Goal: Task Accomplishment & Management: Complete application form

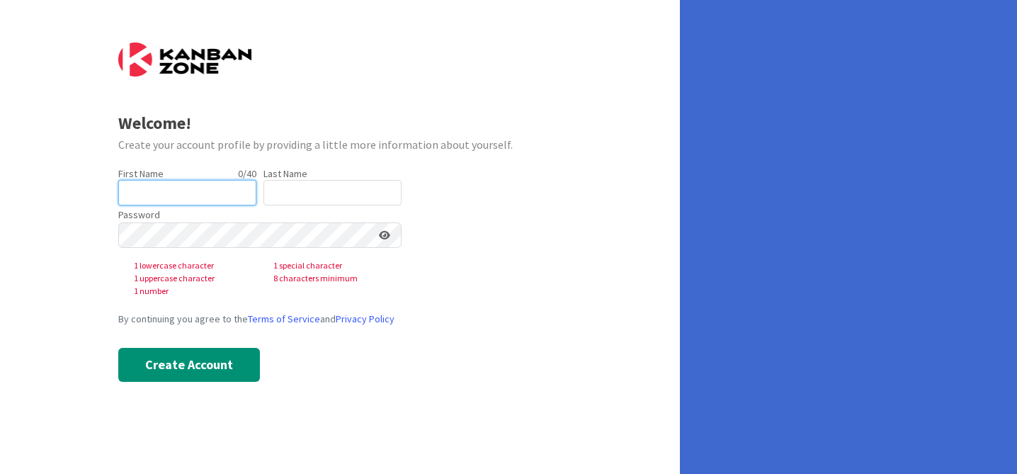
click at [174, 201] on input "text" at bounding box center [187, 193] width 138 height 26
type input "[PERSON_NAME]"
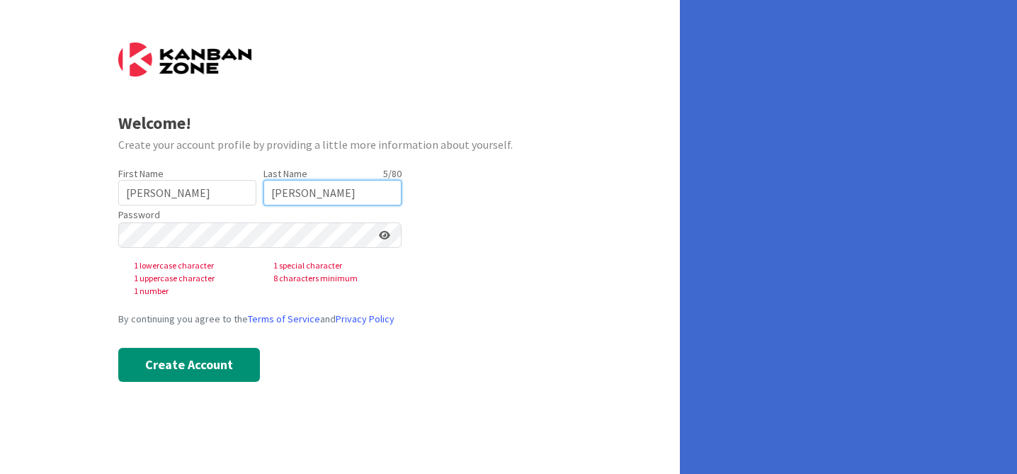
type input "[PERSON_NAME]"
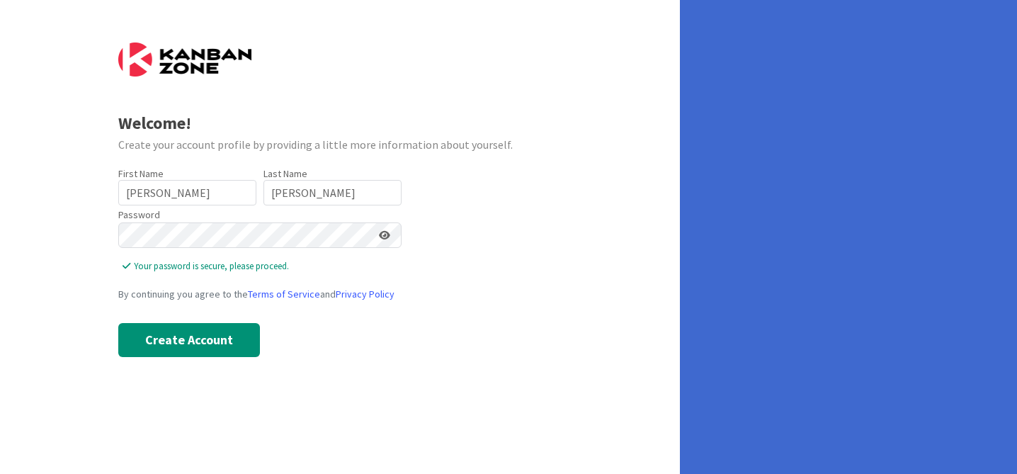
click at [384, 234] on icon at bounding box center [384, 235] width 11 height 10
click at [59, 320] on div "Welcome! Create your account profile by providing a little more information abo…" at bounding box center [340, 237] width 680 height 474
click at [205, 341] on button "Create Account" at bounding box center [189, 340] width 142 height 34
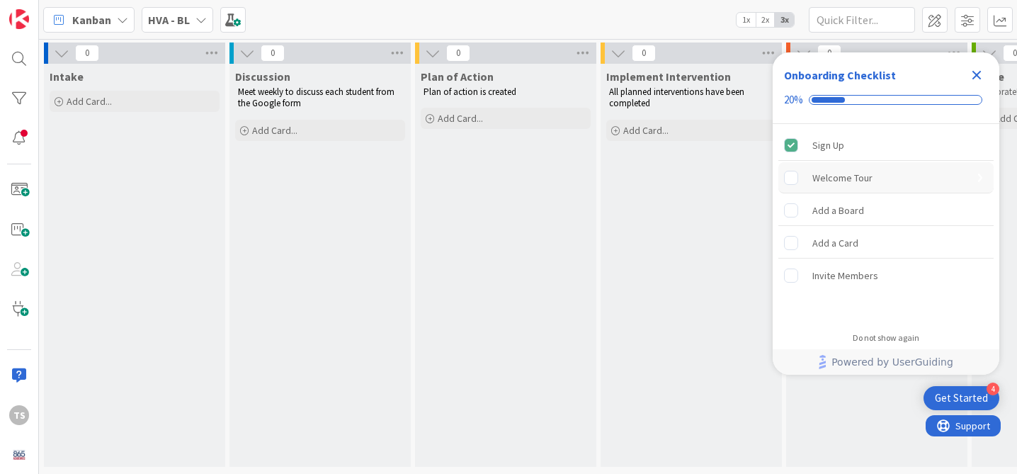
click at [855, 173] on div "Welcome Tour" at bounding box center [842, 177] width 60 height 17
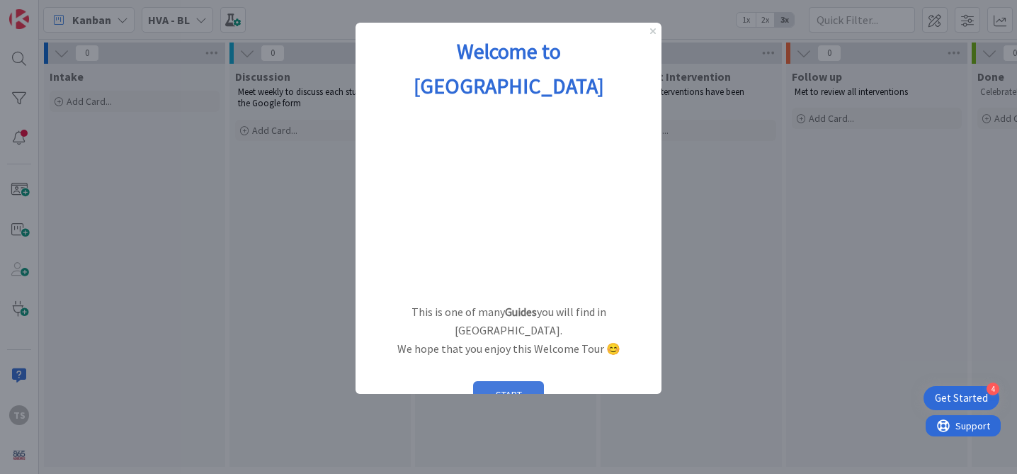
drag, startPoint x: 531, startPoint y: 344, endPoint x: 886, endPoint y: 367, distance: 356.4
click at [531, 381] on button "START" at bounding box center [508, 394] width 71 height 27
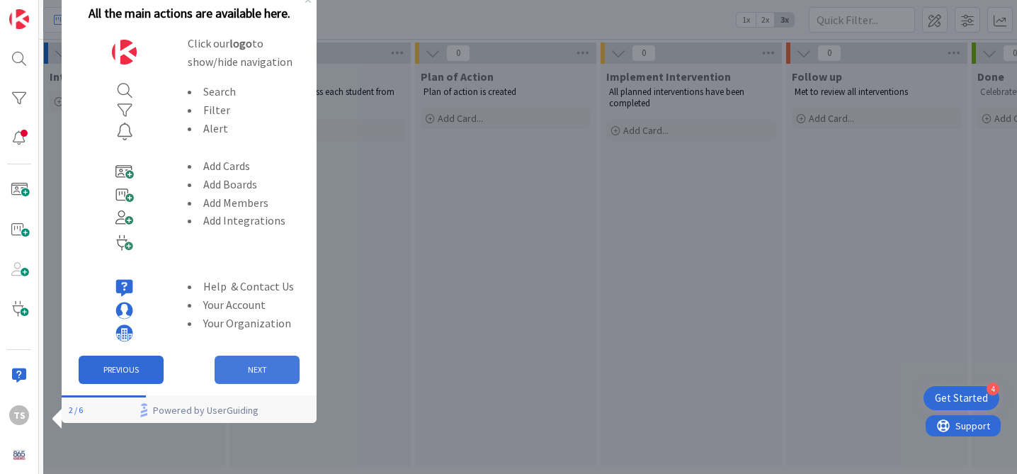
click at [238, 383] on button "NEXT" at bounding box center [257, 370] width 85 height 28
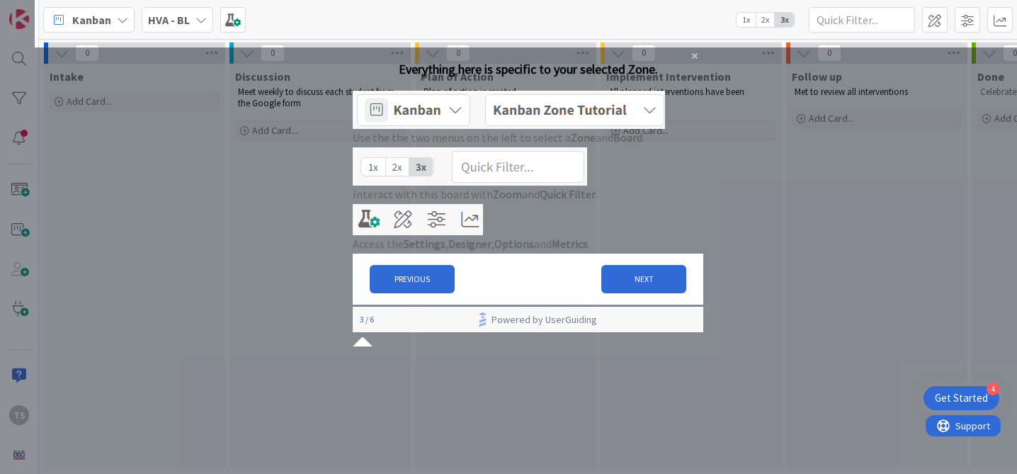
click at [469, 129] on img at bounding box center [509, 110] width 312 height 38
drag, startPoint x: 620, startPoint y: 336, endPoint x: 973, endPoint y: 384, distance: 355.9
click at [620, 293] on button "NEXT" at bounding box center [643, 279] width 85 height 28
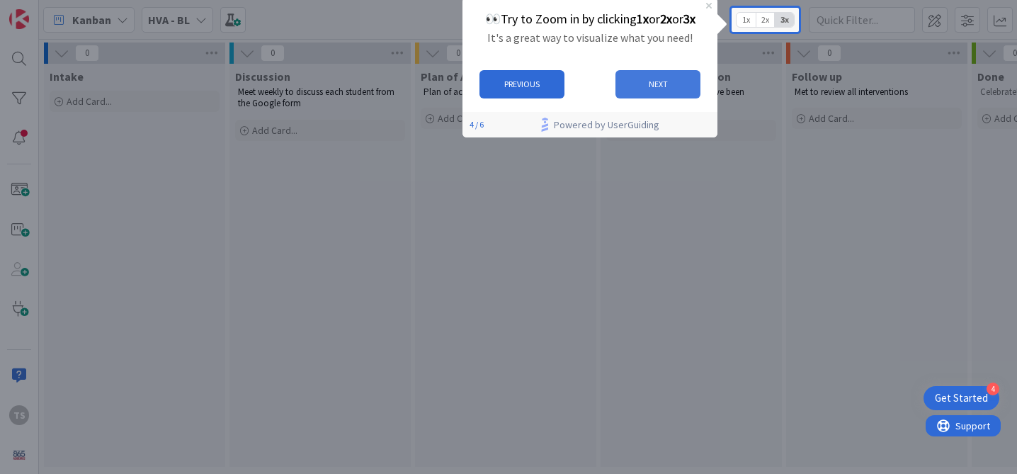
click at [674, 96] on button "NEXT" at bounding box center [658, 84] width 85 height 28
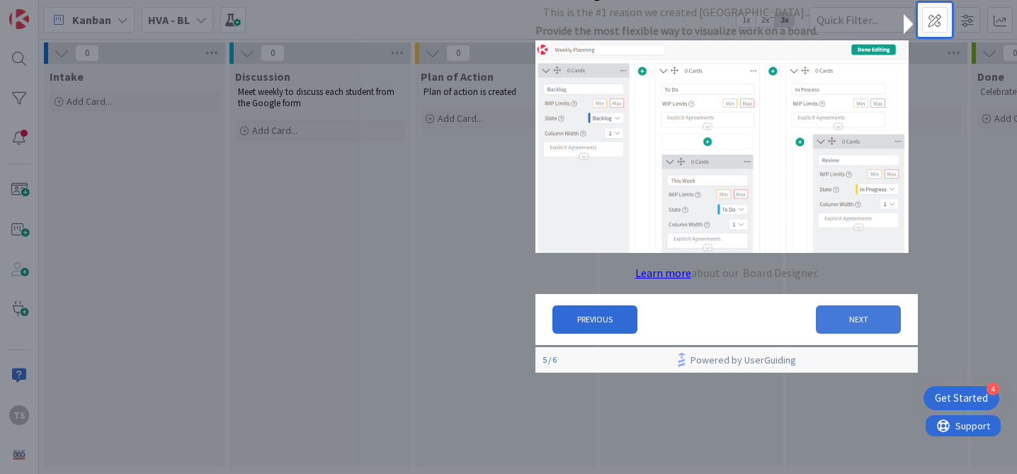
drag, startPoint x: 856, startPoint y: 322, endPoint x: 1391, endPoint y: 305, distance: 535.8
click at [856, 322] on button "NEXT" at bounding box center [858, 319] width 85 height 28
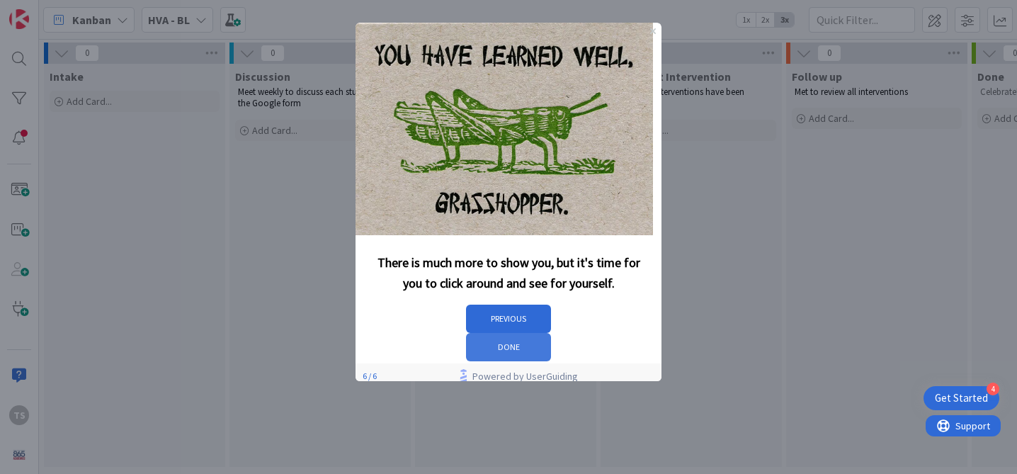
click at [551, 334] on button "DONE" at bounding box center [508, 347] width 85 height 28
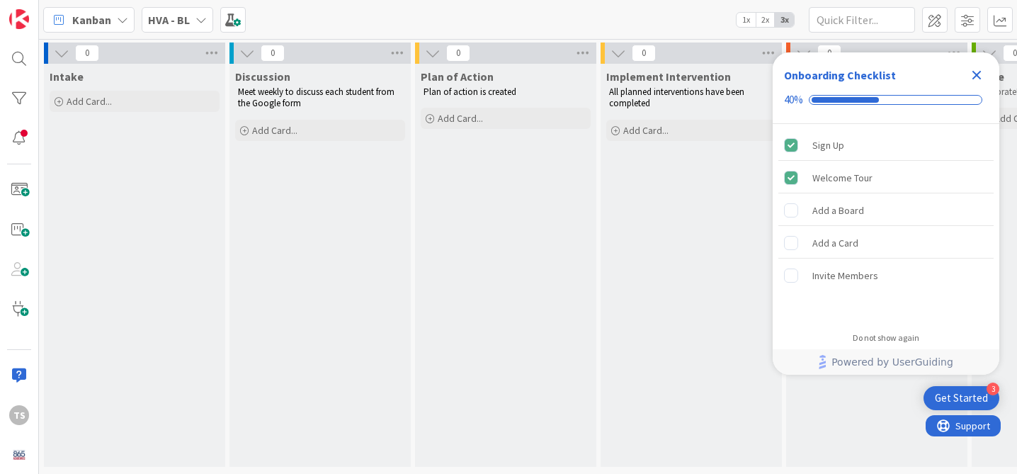
click at [979, 75] on icon "Close Checklist" at bounding box center [976, 75] width 17 height 17
